Goal: Task Accomplishment & Management: Manage account settings

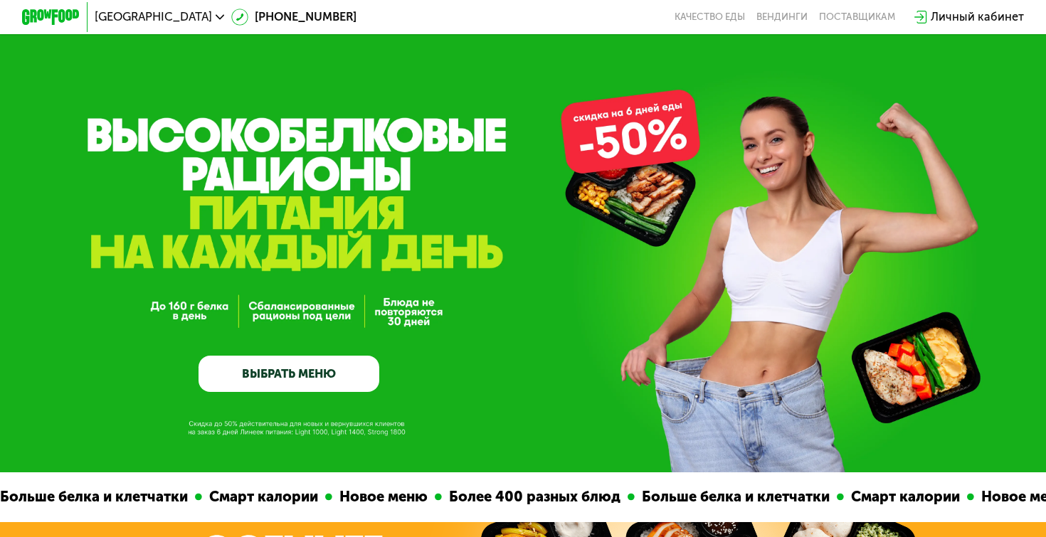
click at [978, 18] on div "Личный кабинет" at bounding box center [977, 18] width 93 height 18
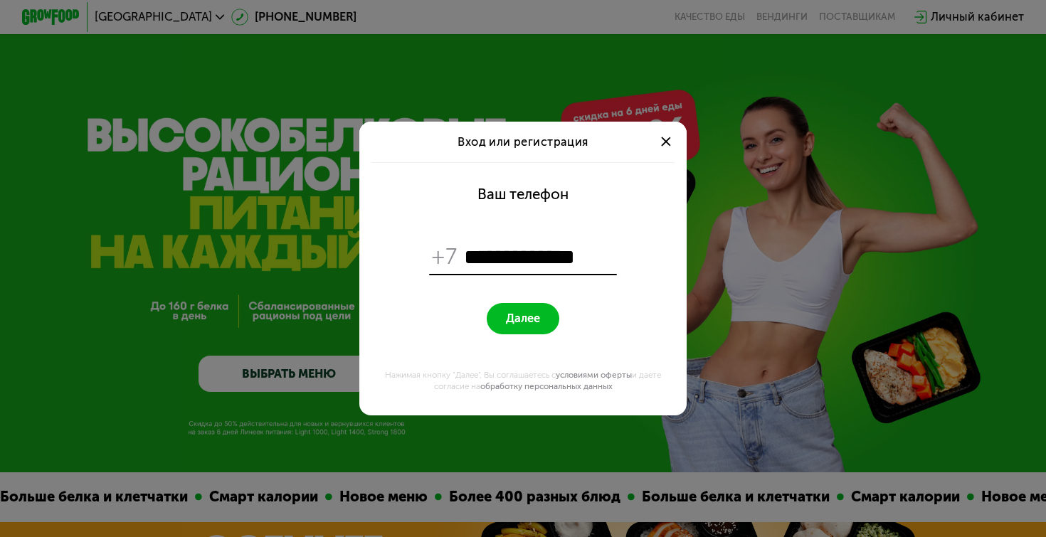
type input "**********"
click at [529, 319] on span "Далее" at bounding box center [523, 319] width 34 height 14
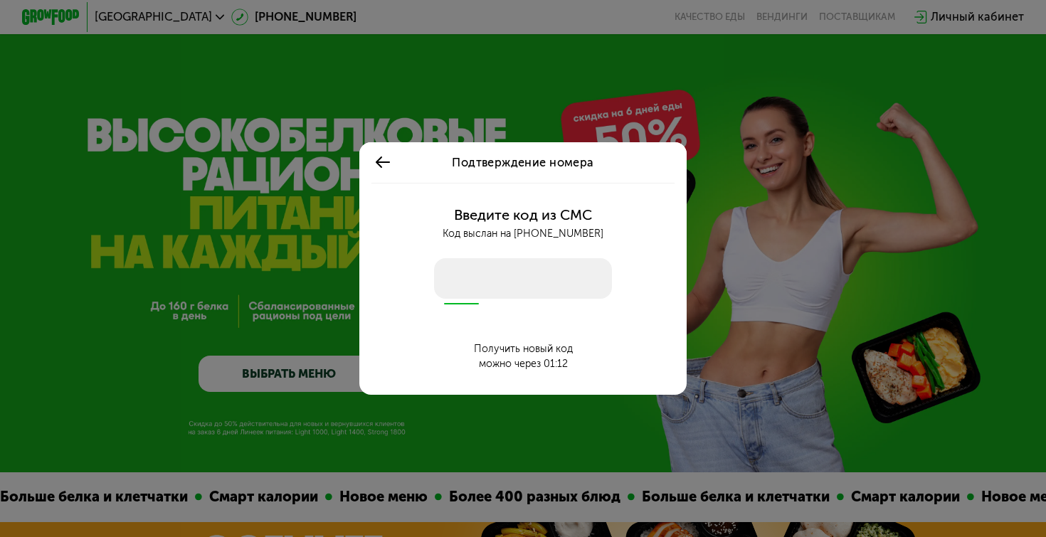
click at [460, 272] on input "number" at bounding box center [522, 278] width 177 height 41
type input "****"
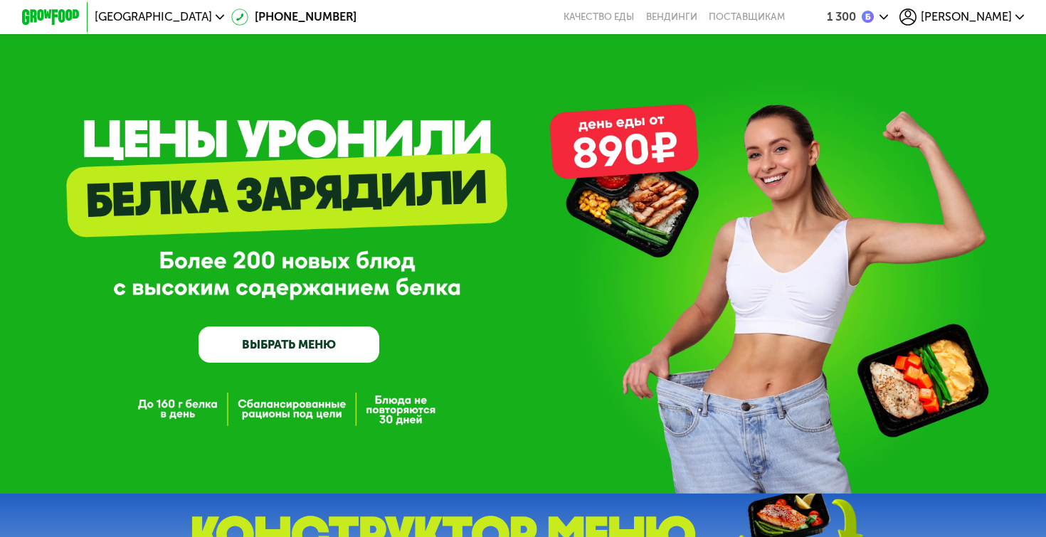
click at [1000, 20] on span "[PERSON_NAME]" at bounding box center [966, 16] width 91 height 11
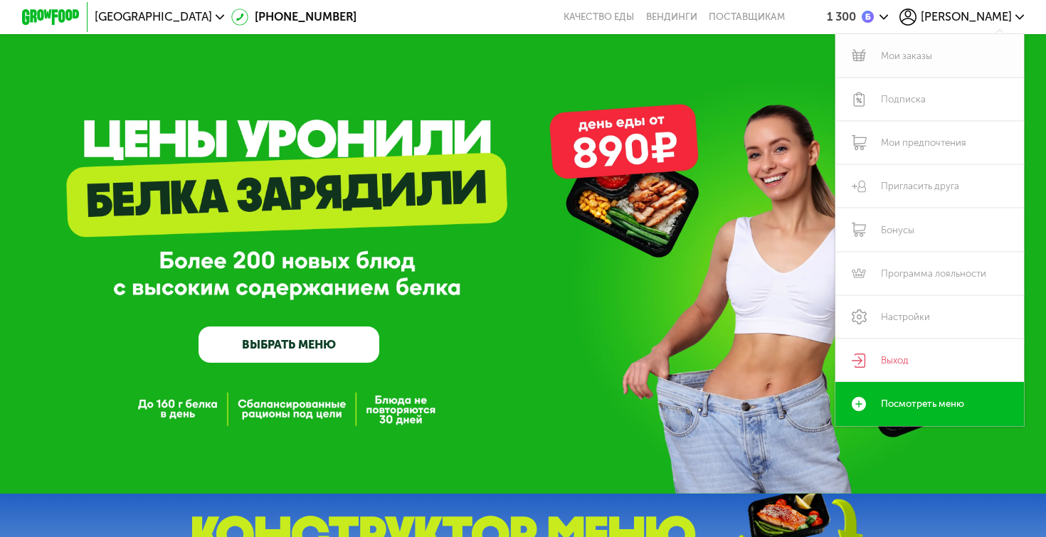
click at [918, 58] on link "Мои заказы" at bounding box center [929, 55] width 189 height 43
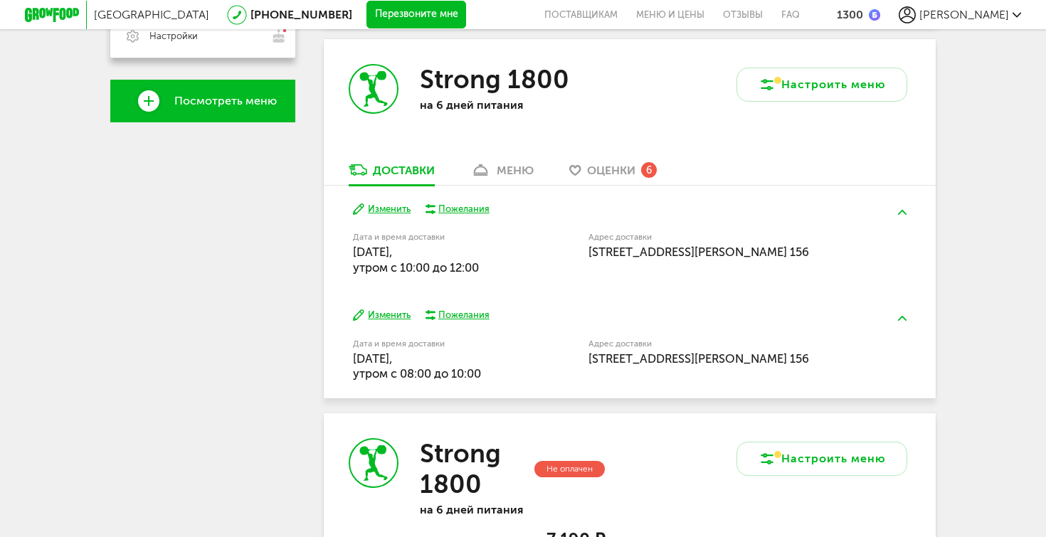
scroll to position [486, 0]
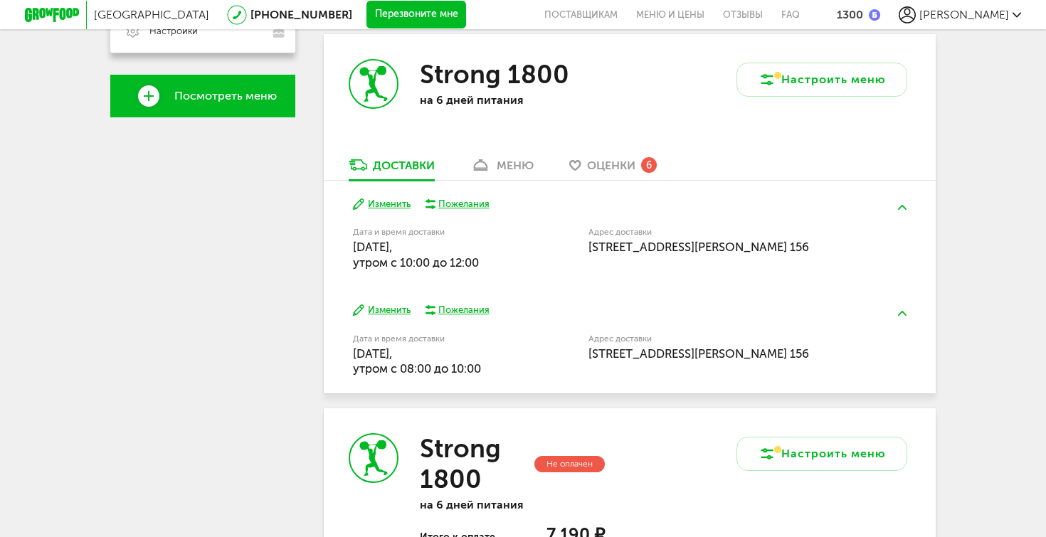
click at [387, 198] on button "Изменить" at bounding box center [382, 205] width 58 height 14
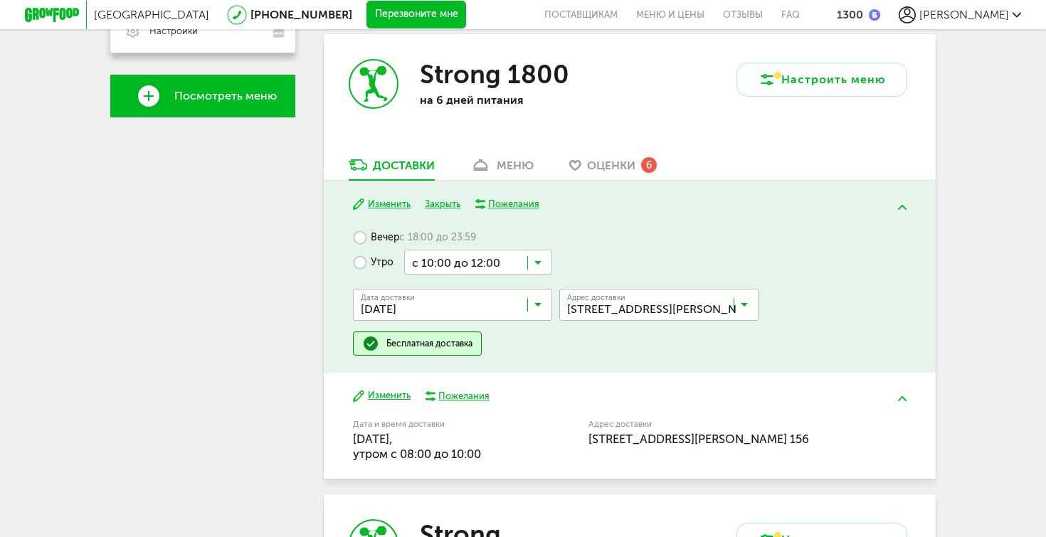
click at [543, 296] on input "Search for option" at bounding box center [455, 308] width 199 height 24
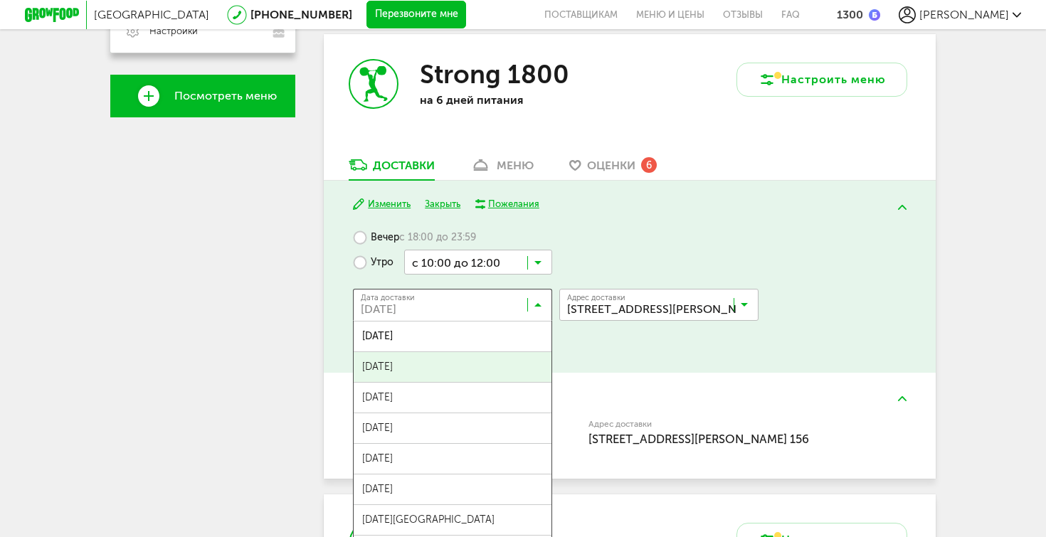
click at [482, 352] on span "[DATE]" at bounding box center [453, 367] width 198 height 30
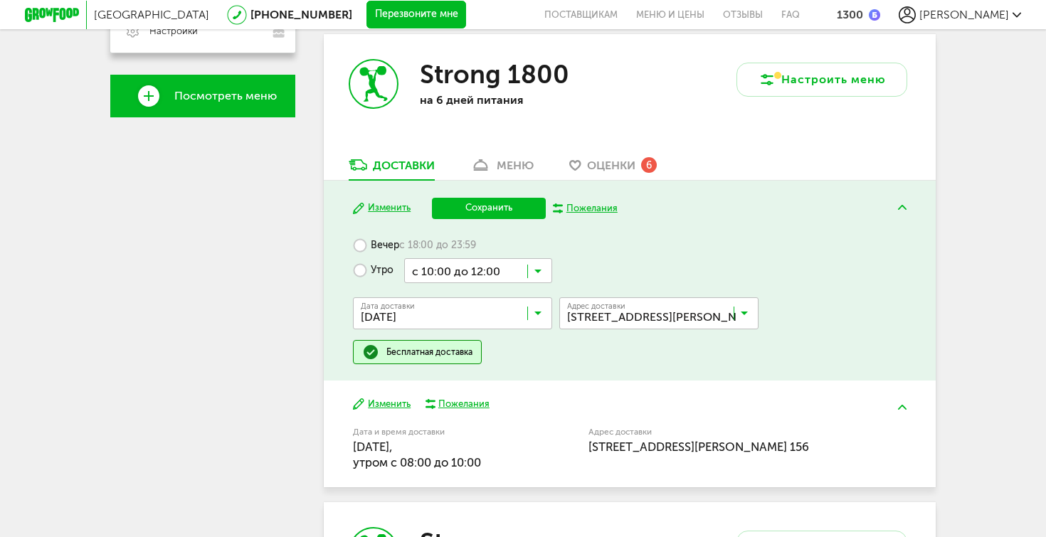
click at [499, 198] on button "Сохранить" at bounding box center [489, 208] width 114 height 21
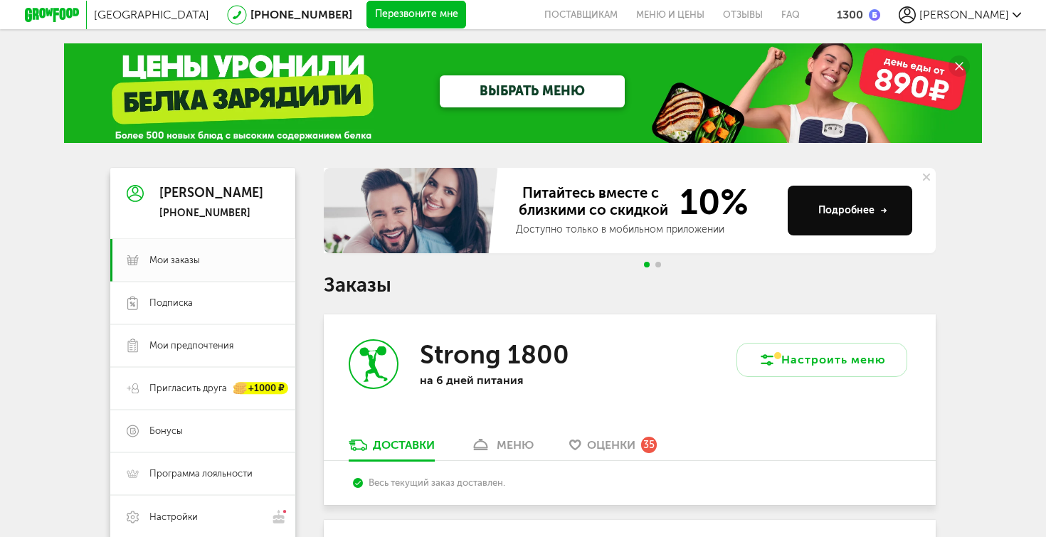
scroll to position [0, 0]
click at [1017, 17] on icon at bounding box center [1016, 15] width 9 height 9
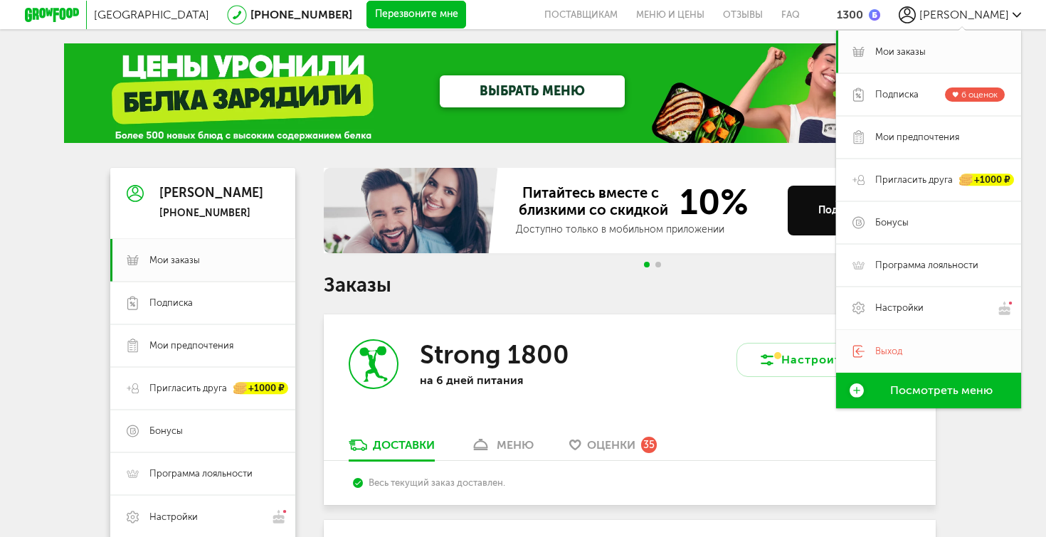
click at [894, 351] on span "Выход" at bounding box center [888, 351] width 27 height 13
